Goal: Information Seeking & Learning: Learn about a topic

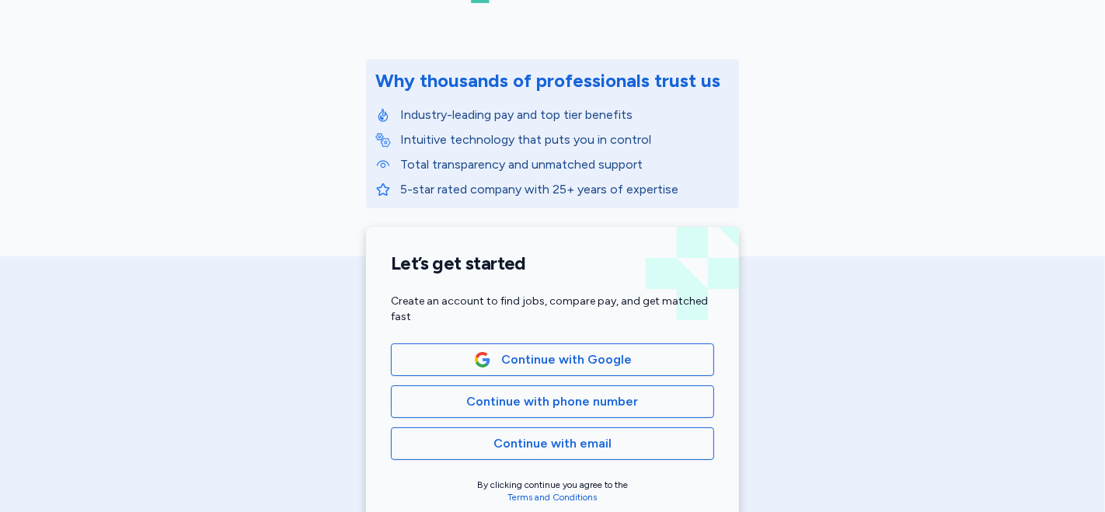
scroll to position [259, 0]
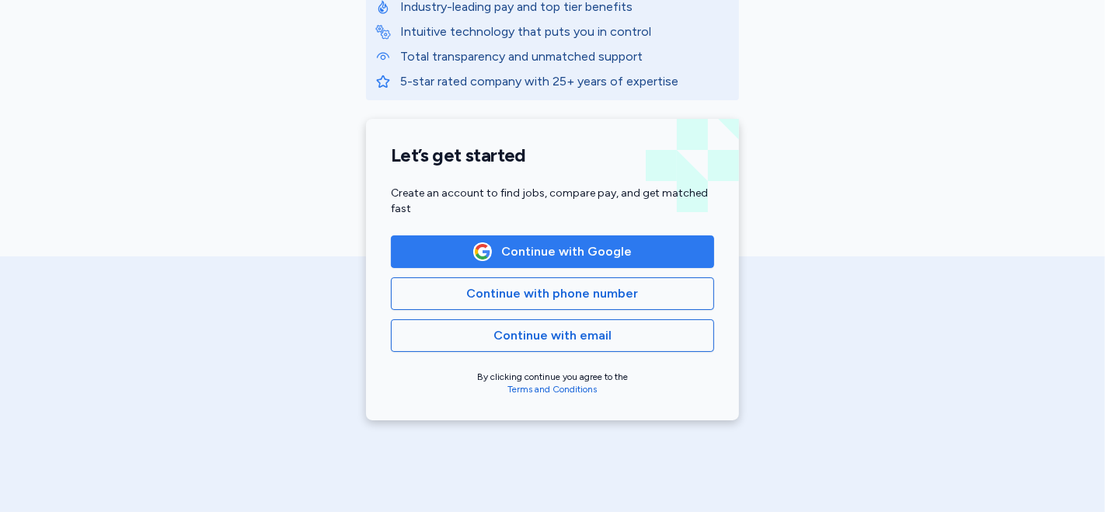
click at [531, 251] on span "Continue with Google" at bounding box center [566, 251] width 130 height 19
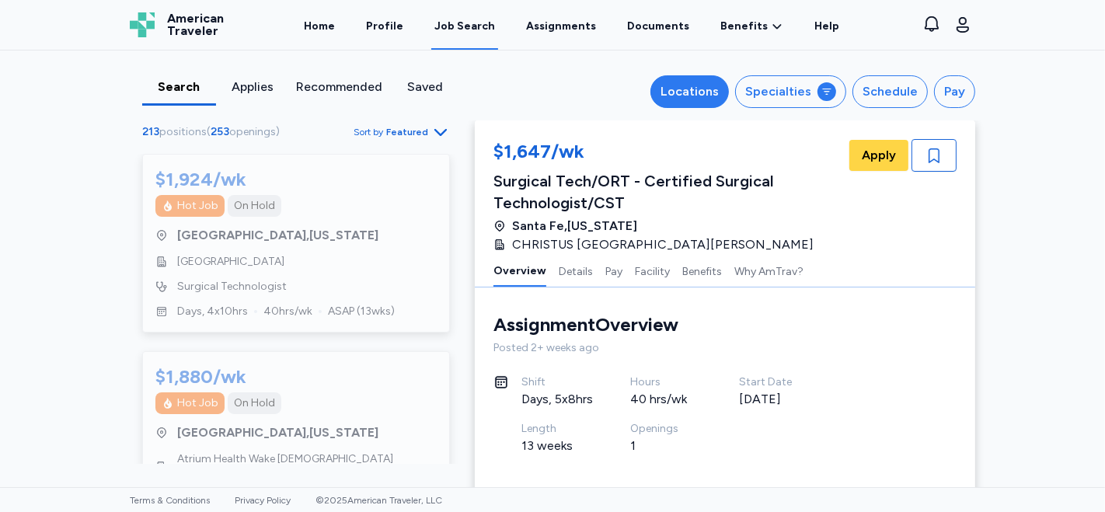
click at [698, 89] on div "Locations" at bounding box center [689, 91] width 58 height 19
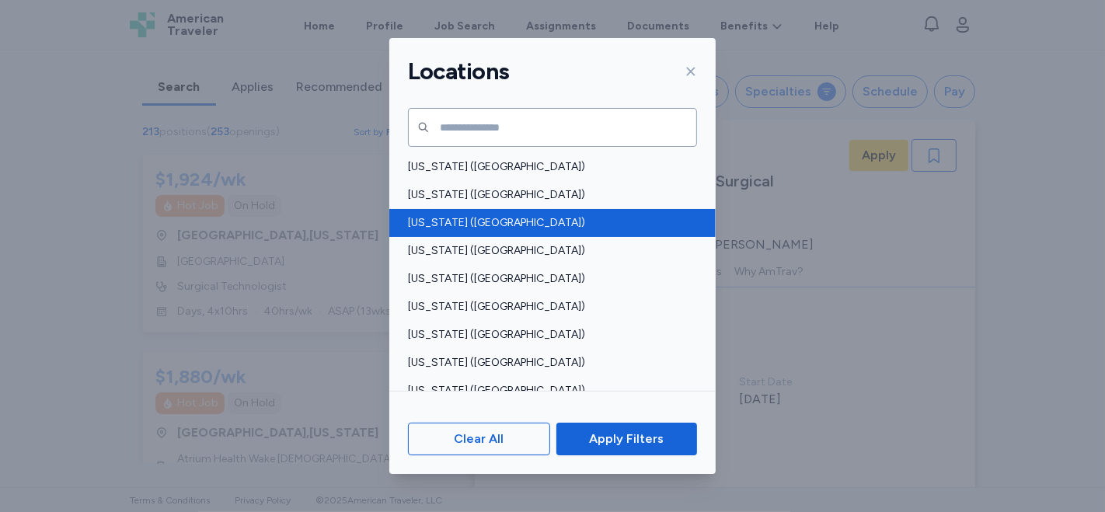
click at [427, 219] on span "[US_STATE] ([GEOGRAPHIC_DATA])" at bounding box center [548, 223] width 280 height 16
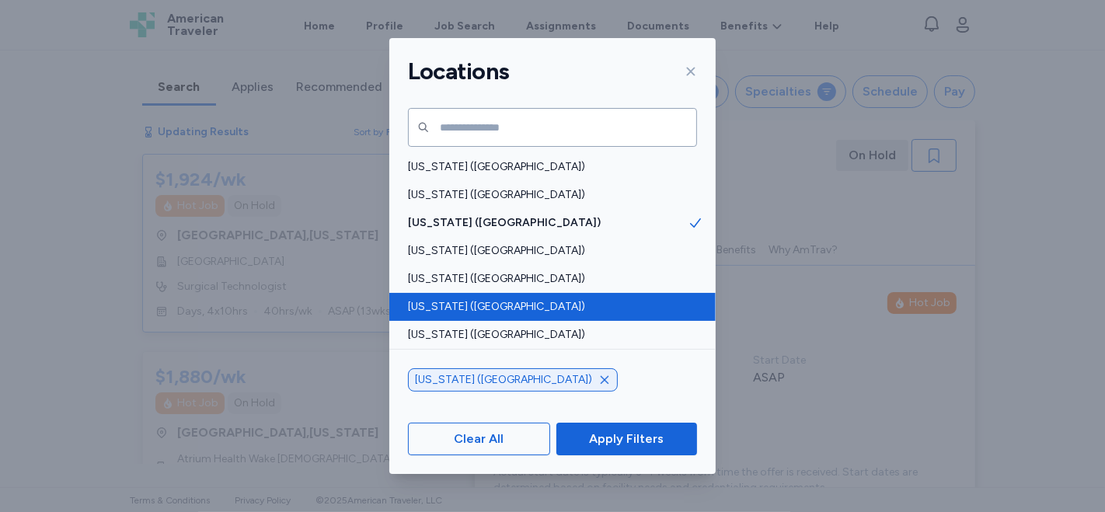
scroll to position [1, 0]
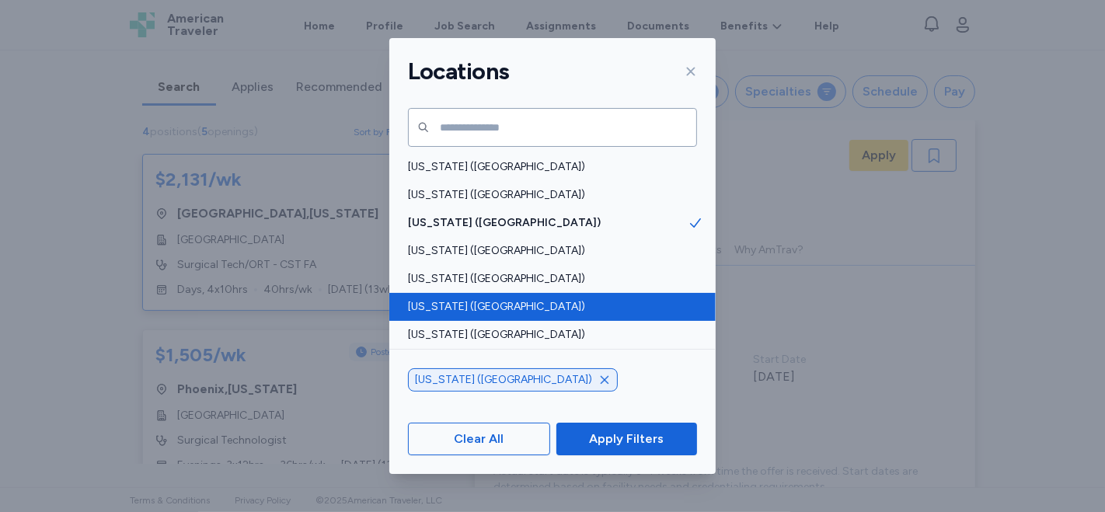
click at [426, 307] on span "[US_STATE] ([GEOGRAPHIC_DATA])" at bounding box center [548, 307] width 280 height 16
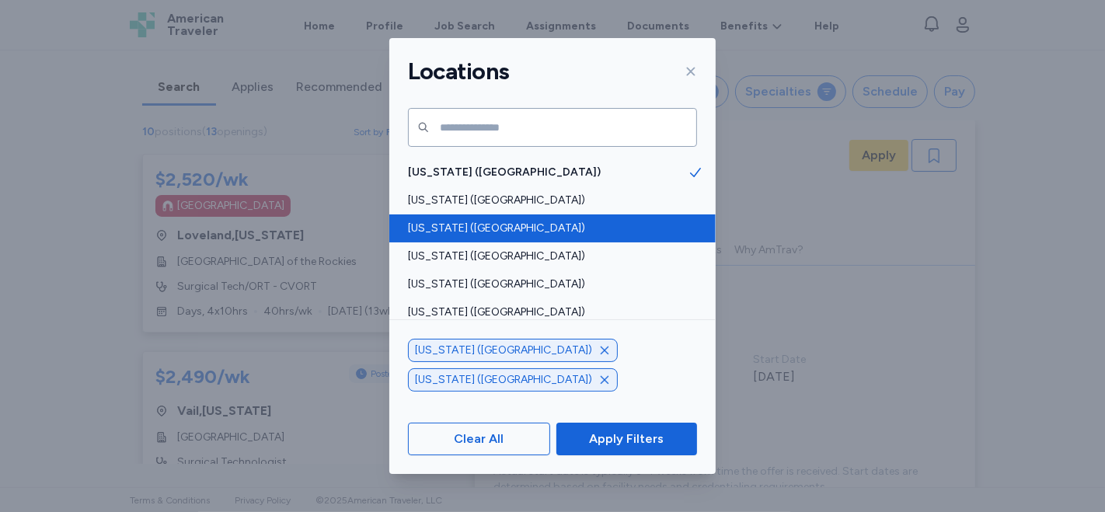
scroll to position [172, 0]
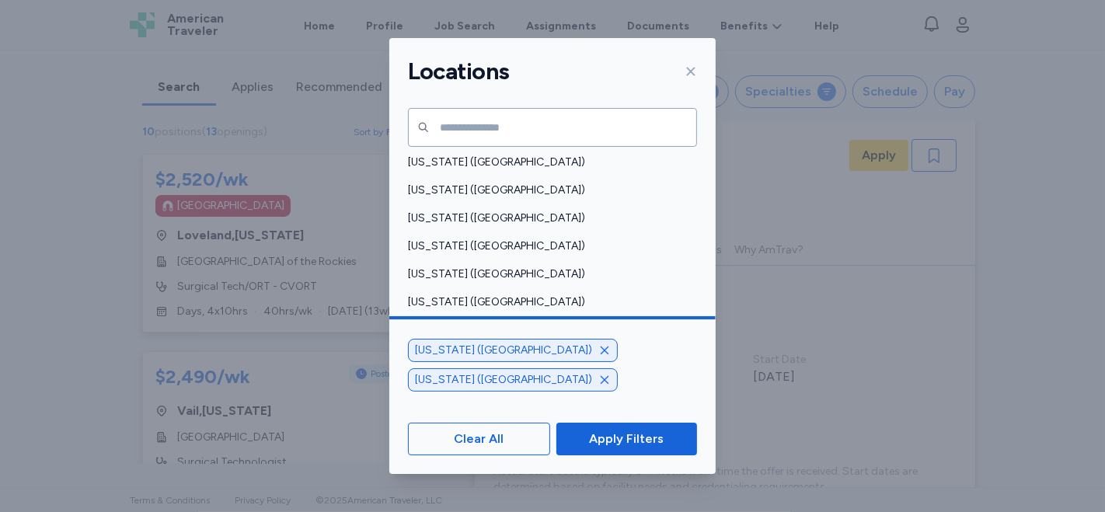
click at [455, 328] on span "[US_STATE] (ID)" at bounding box center [548, 330] width 280 height 16
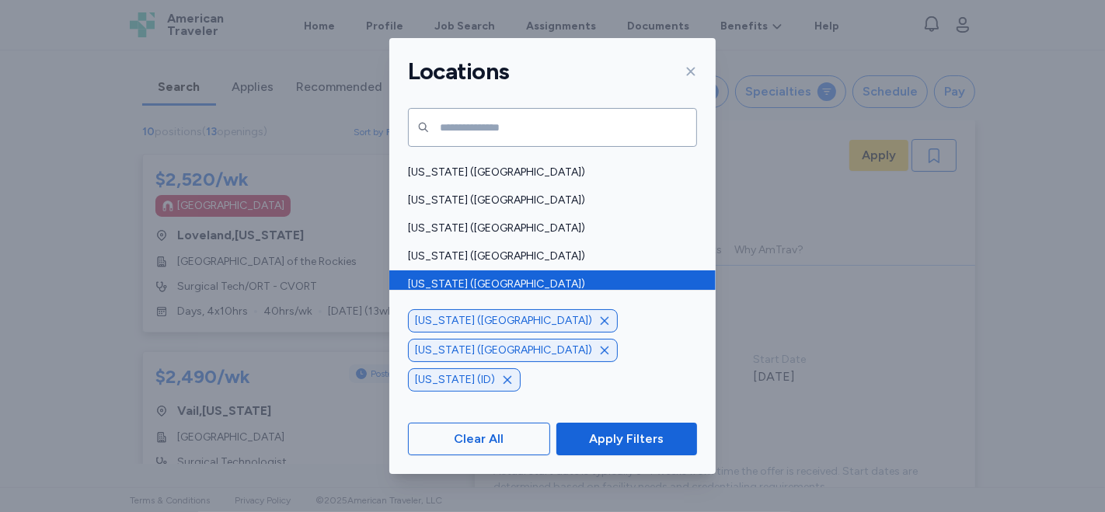
scroll to position [777, 0]
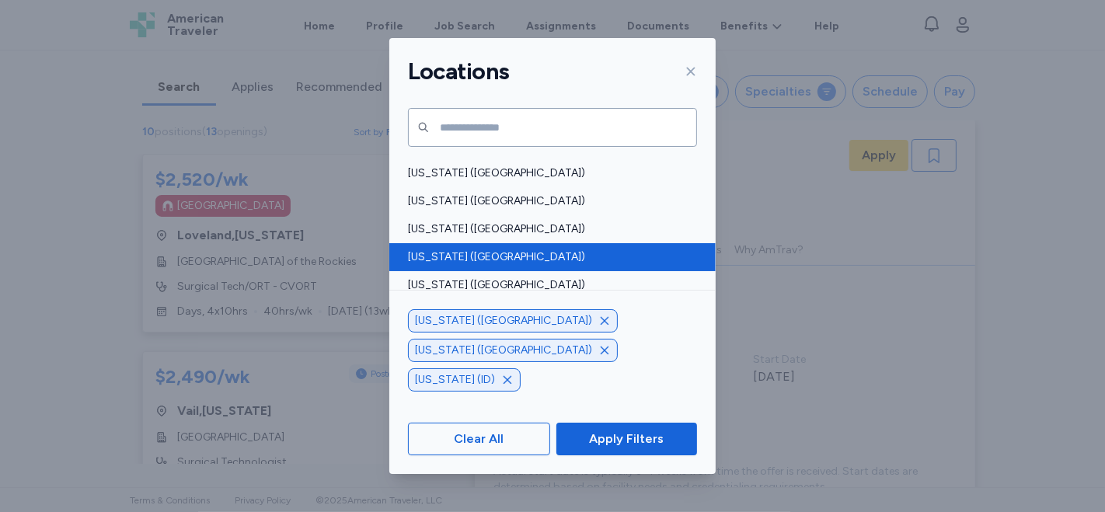
click at [454, 260] on span "[US_STATE] ([GEOGRAPHIC_DATA])" at bounding box center [548, 257] width 280 height 16
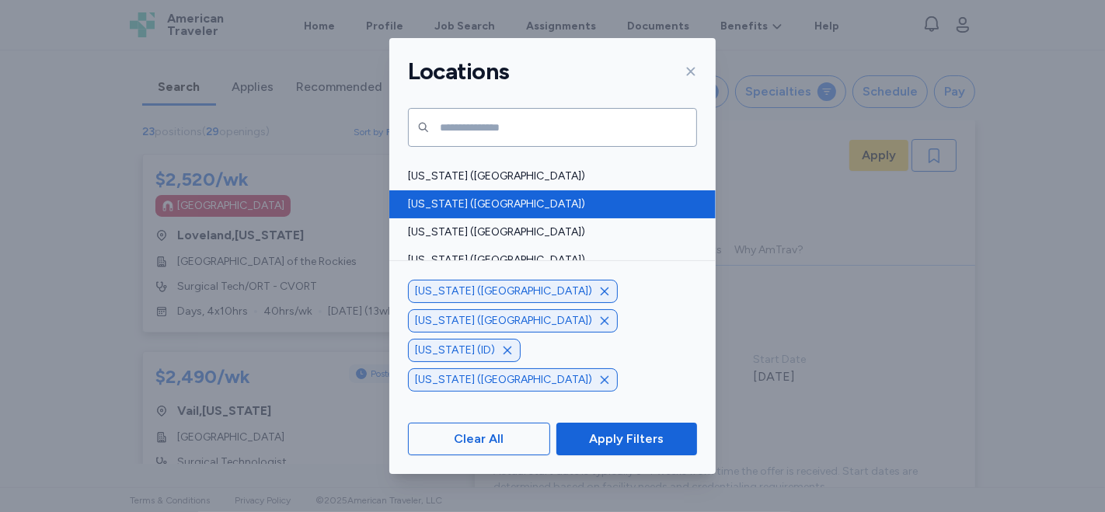
scroll to position [949, 0]
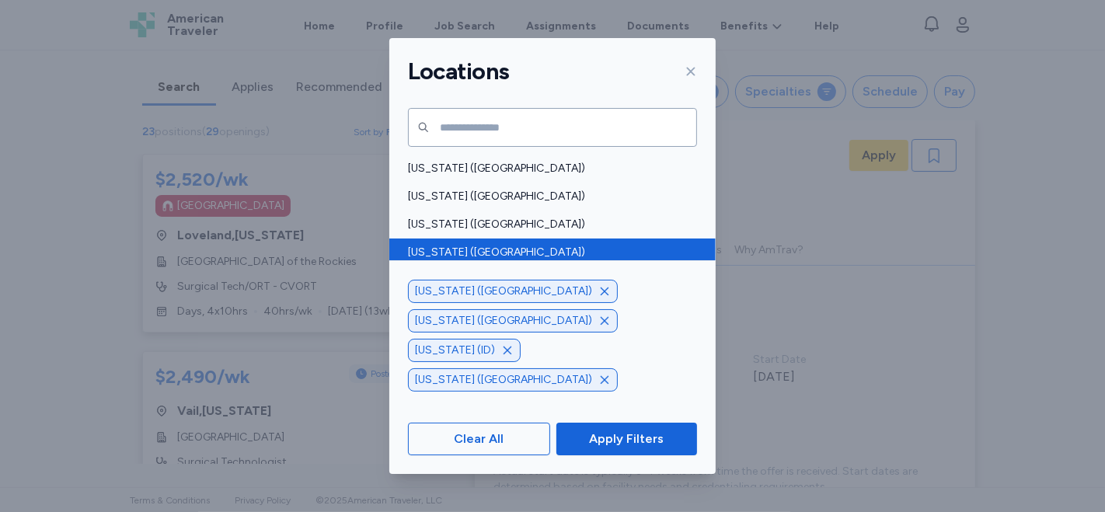
click at [524, 256] on span "[US_STATE] ([GEOGRAPHIC_DATA])" at bounding box center [548, 253] width 280 height 16
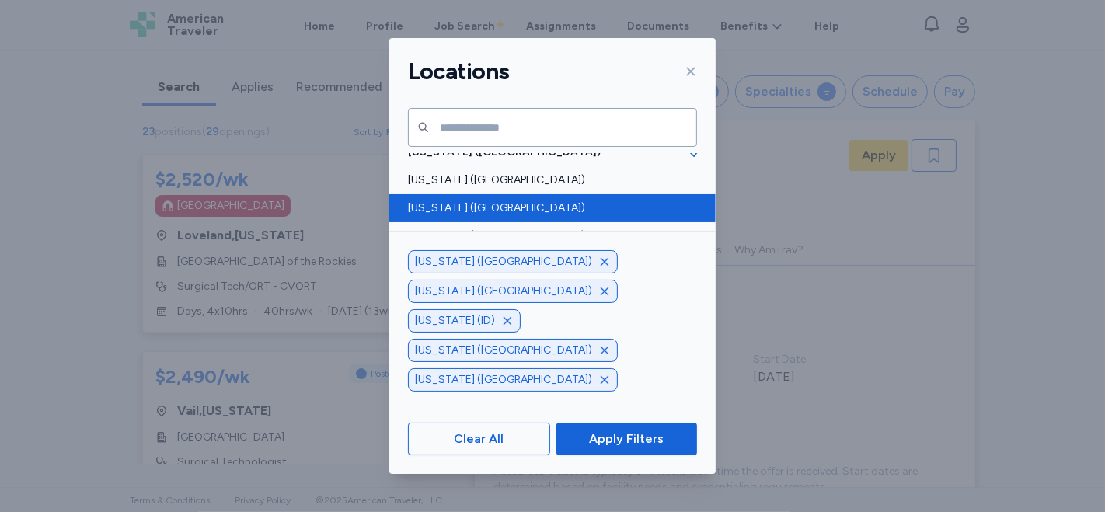
scroll to position [1122, 0]
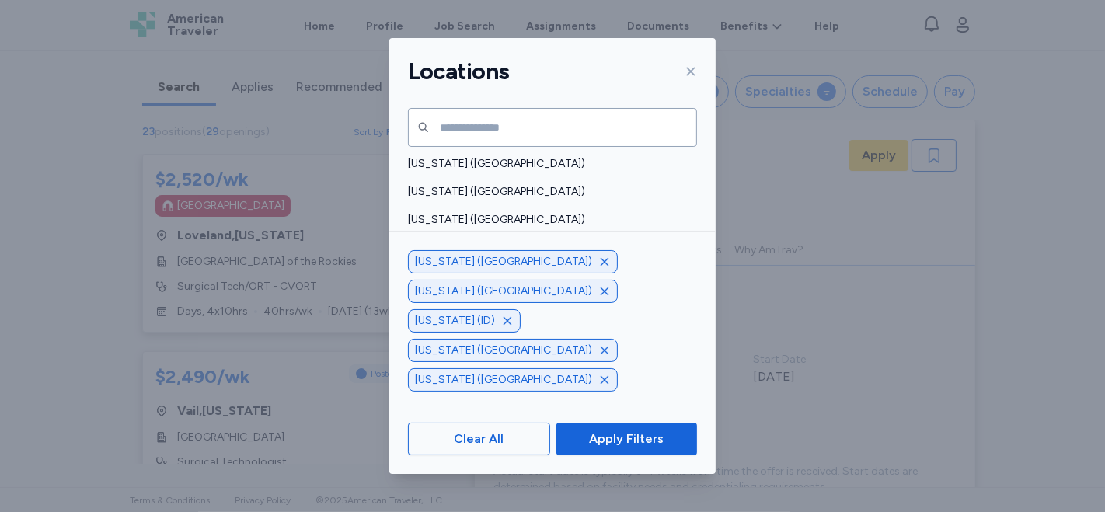
click at [517, 240] on span "[US_STATE] ([GEOGRAPHIC_DATA])" at bounding box center [548, 248] width 280 height 16
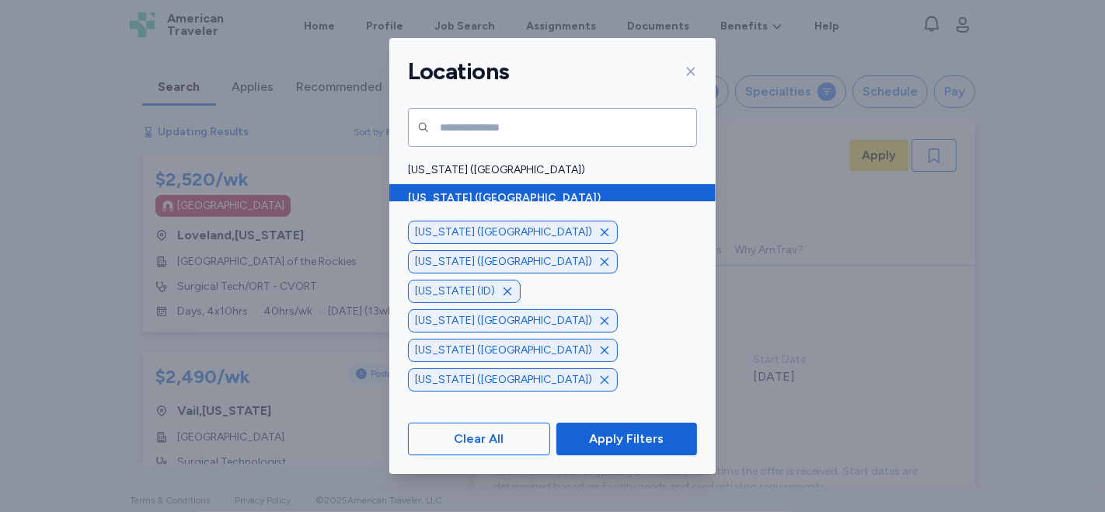
scroll to position [1208, 0]
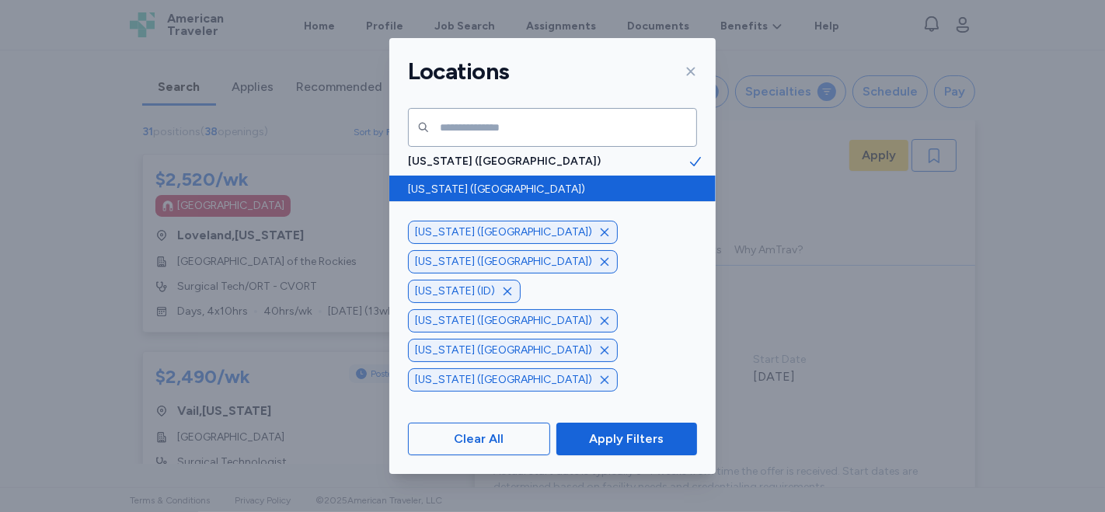
click at [502, 183] on span "[US_STATE] ([GEOGRAPHIC_DATA])" at bounding box center [548, 190] width 280 height 16
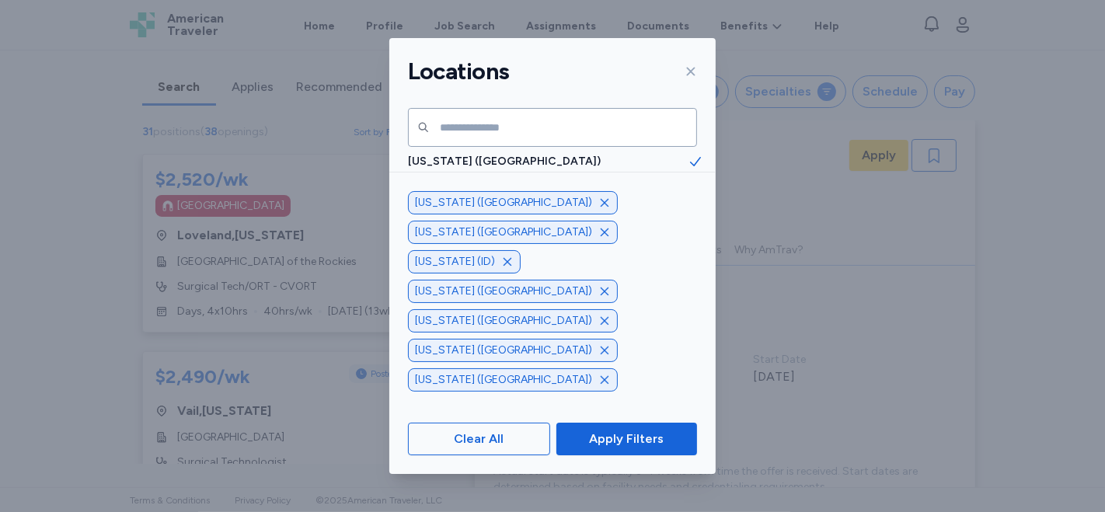
scroll to position [1294, 0]
click at [503, 265] on span "[US_STATE] (WY)" at bounding box center [548, 271] width 280 height 16
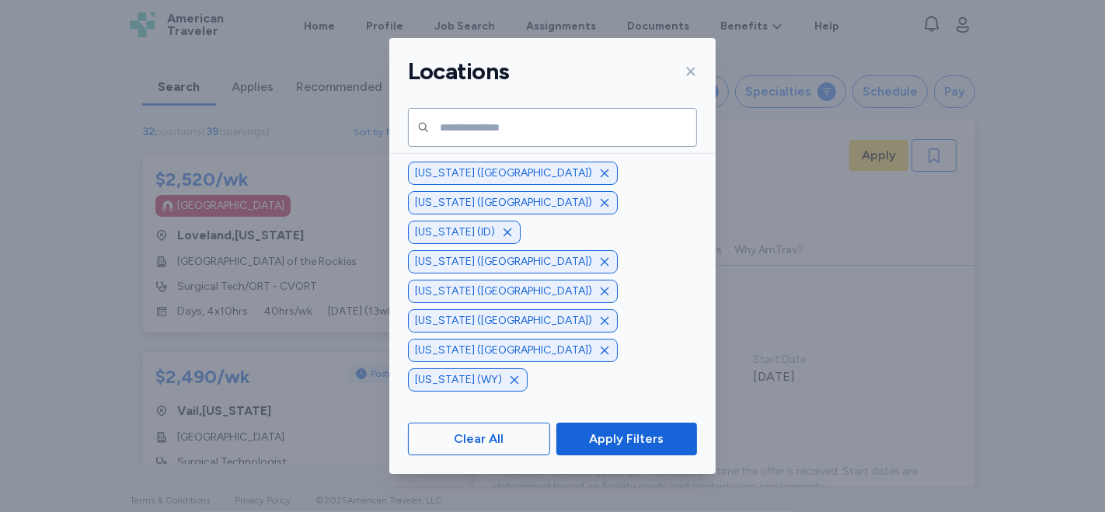
click at [633, 440] on span "Apply Filters" at bounding box center [626, 439] width 75 height 19
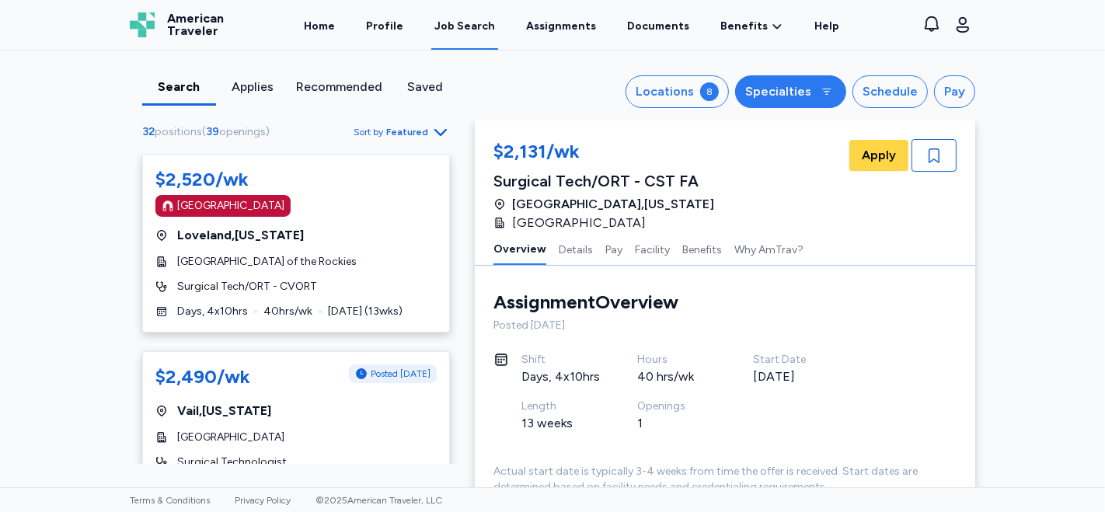
click at [801, 89] on div "Specialties" at bounding box center [778, 91] width 66 height 19
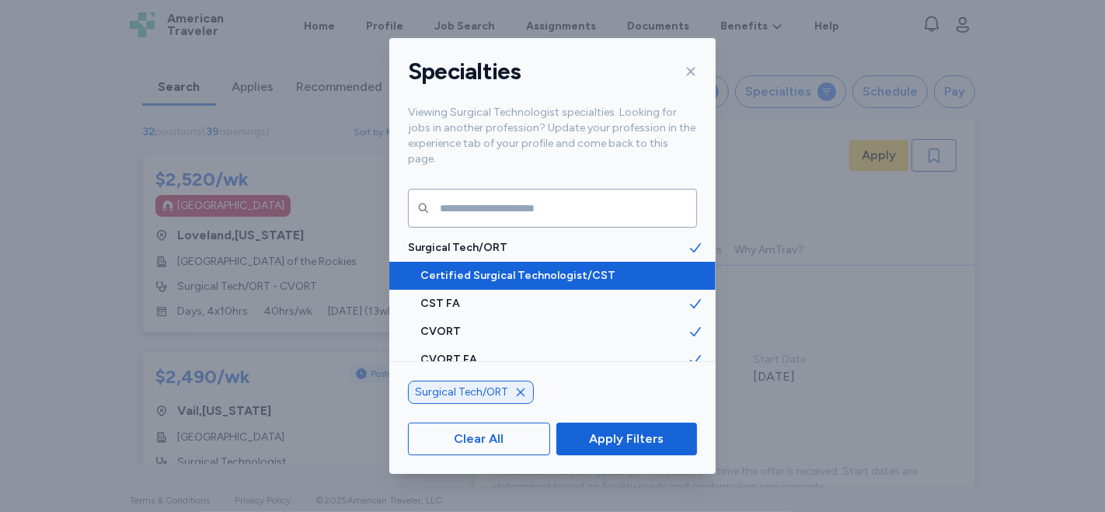
click at [446, 268] on span "Certified Surgical Technologist/CST" at bounding box center [553, 276] width 267 height 16
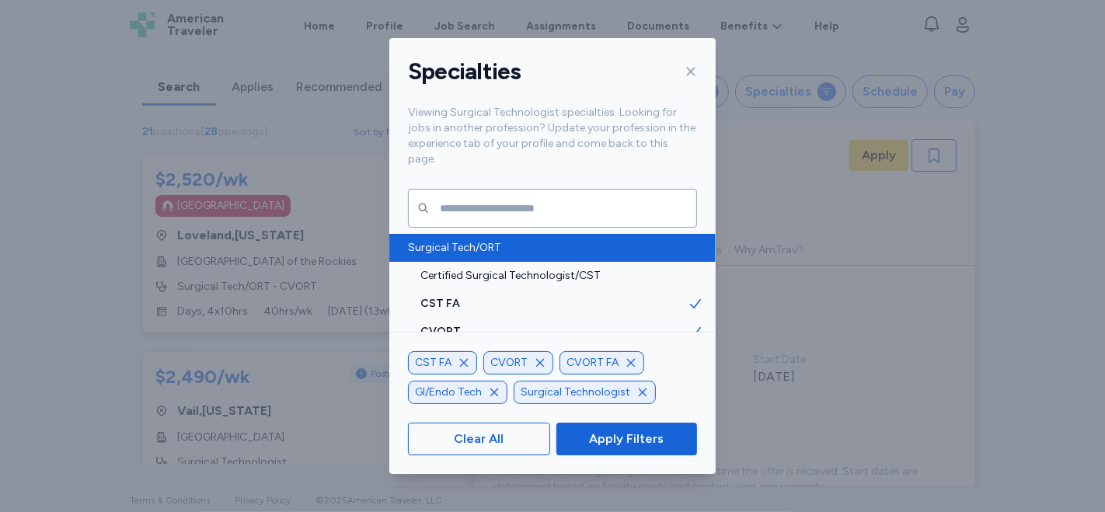
click at [495, 240] on span "Surgical Tech/ORT" at bounding box center [548, 248] width 280 height 16
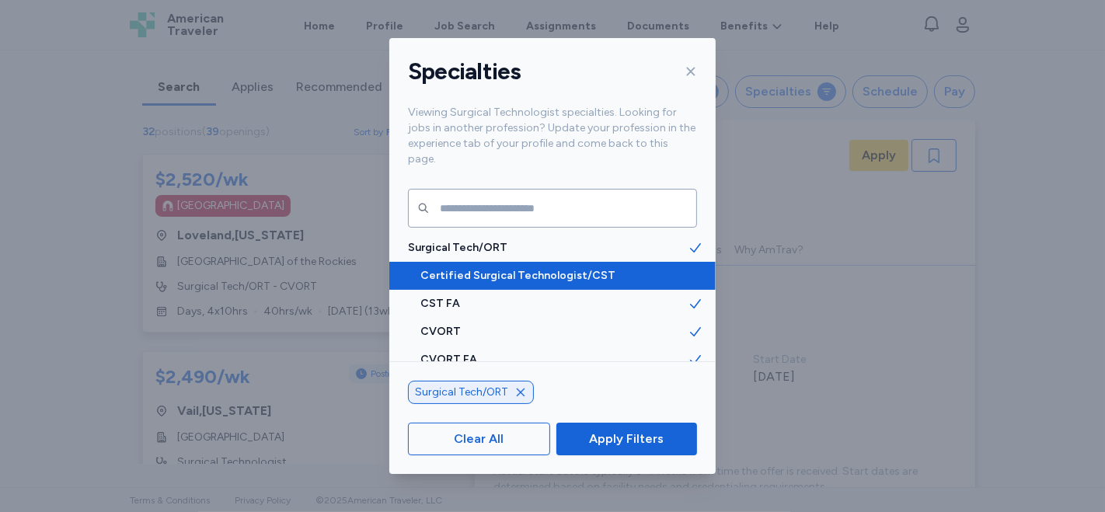
click at [546, 268] on span "Certified Surgical Technologist/CST" at bounding box center [553, 276] width 267 height 16
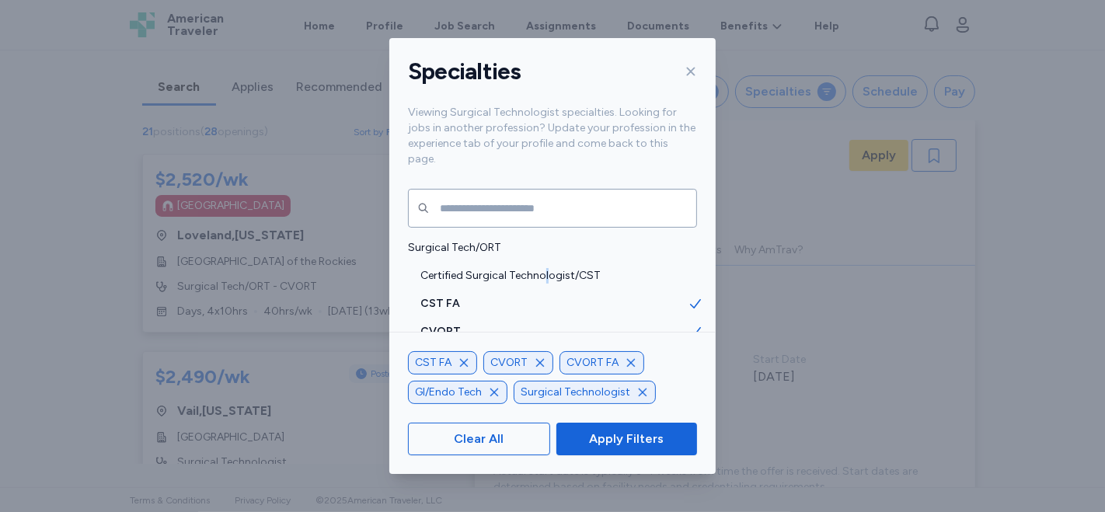
click at [463, 363] on icon "button" at bounding box center [464, 362] width 8 height 8
drag, startPoint x: 554, startPoint y: 364, endPoint x: 575, endPoint y: 365, distance: 21.0
click at [555, 364] on icon "button" at bounding box center [555, 362] width 8 height 8
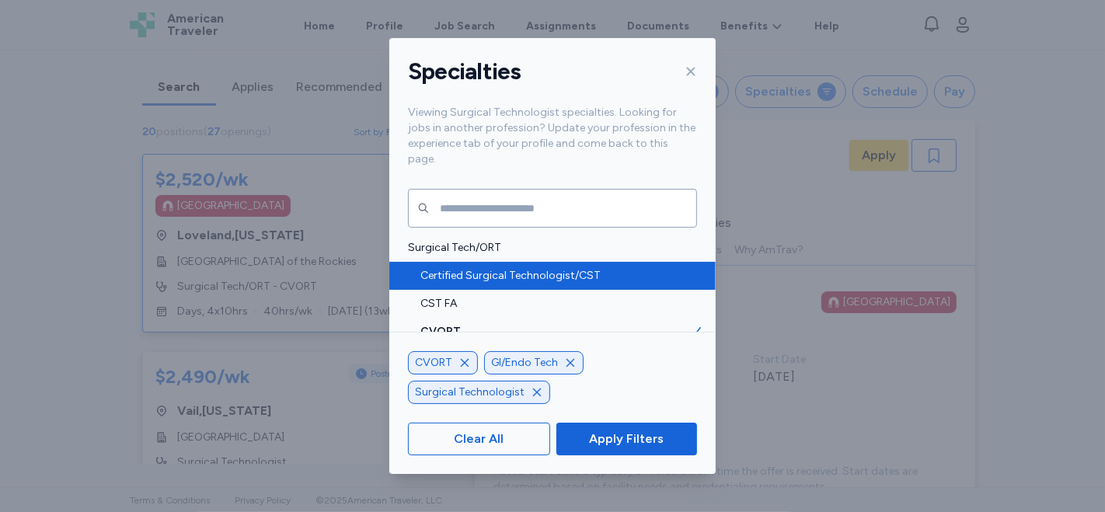
click at [582, 268] on span "Certified Surgical Technologist/CST" at bounding box center [553, 276] width 267 height 16
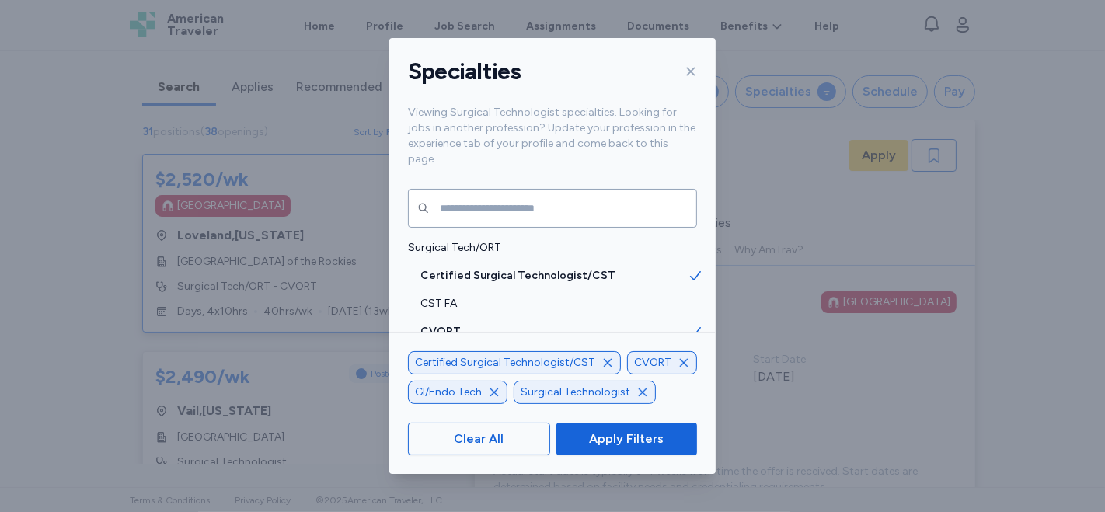
click at [677, 360] on icon "button" at bounding box center [683, 363] width 12 height 12
click at [495, 393] on icon "button" at bounding box center [494, 392] width 12 height 12
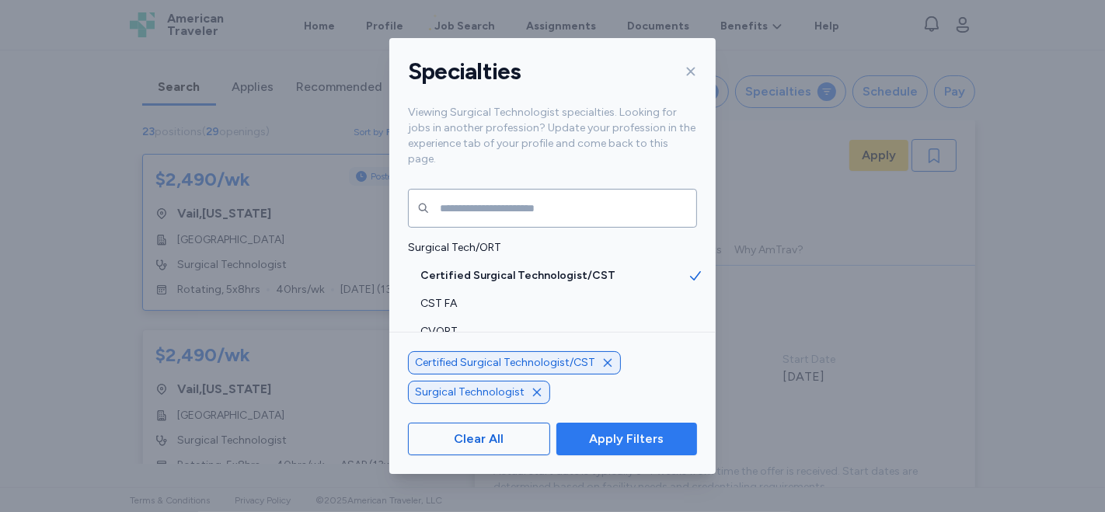
click at [606, 434] on span "Apply Filters" at bounding box center [626, 439] width 75 height 19
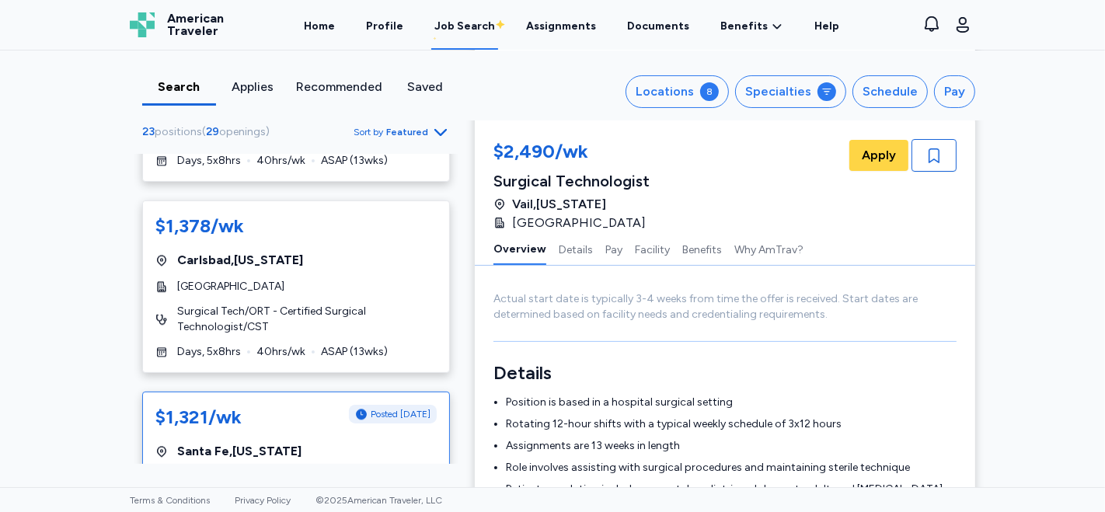
scroll to position [3022, 0]
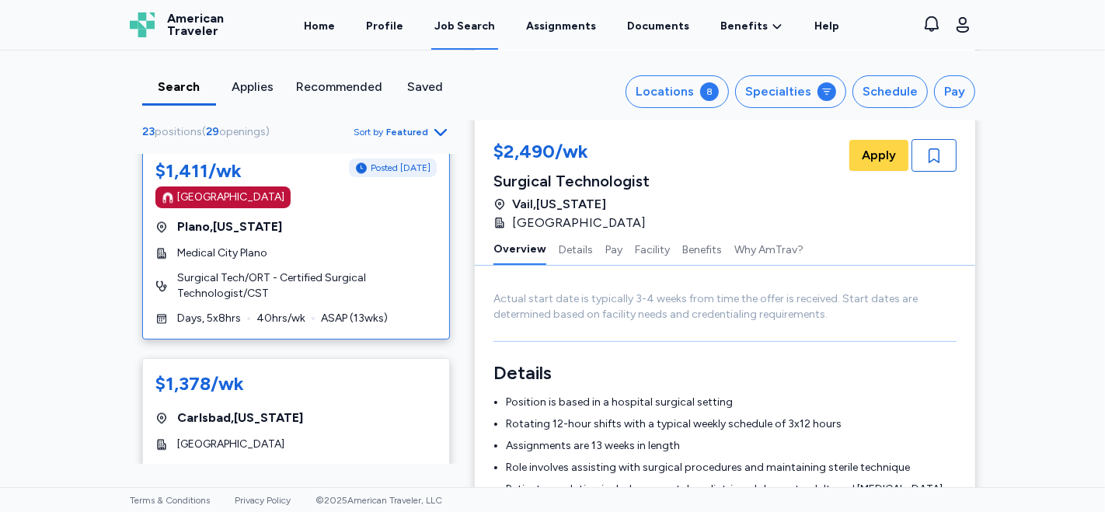
click at [383, 219] on div "$1,411/wk Posted [DATE] [GEOGRAPHIC_DATA] [GEOGRAPHIC_DATA] , [US_STATE][GEOGRA…" at bounding box center [296, 242] width 308 height 194
